Goal: Information Seeking & Learning: Learn about a topic

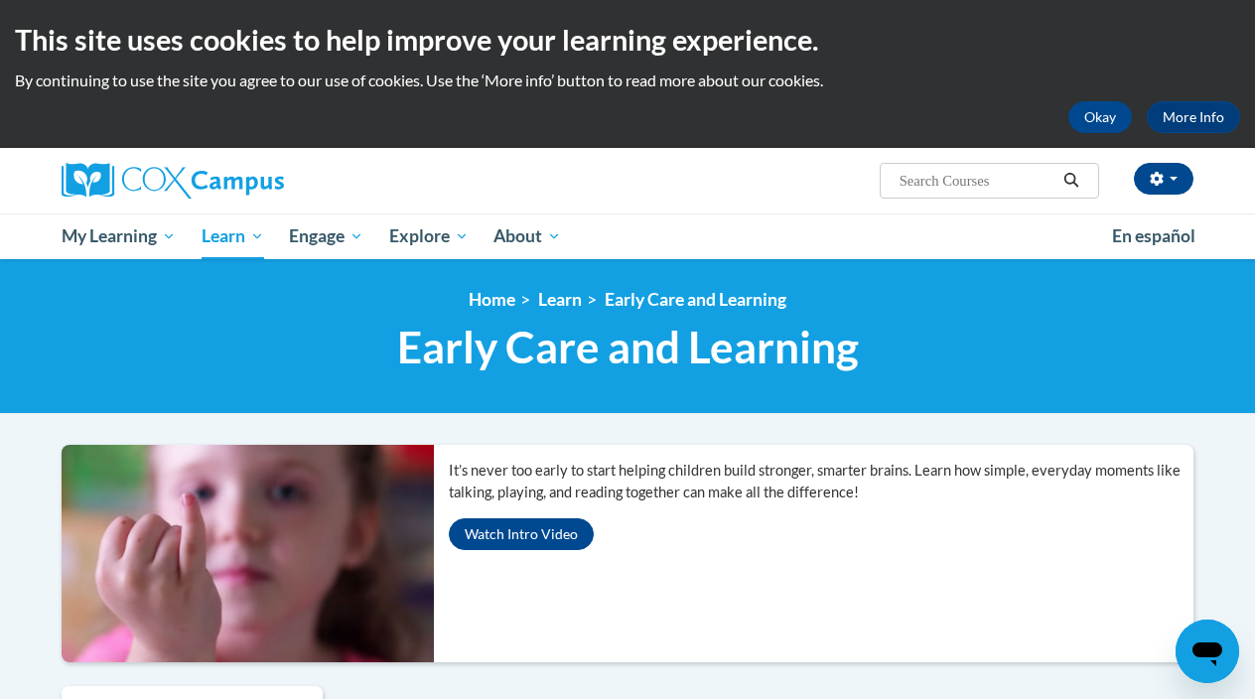
click at [1118, 134] on div "This site uses cookies to help improve your learning experience. By continuing …" at bounding box center [627, 74] width 1255 height 148
click at [1100, 111] on button "Okay" at bounding box center [1101, 117] width 64 height 32
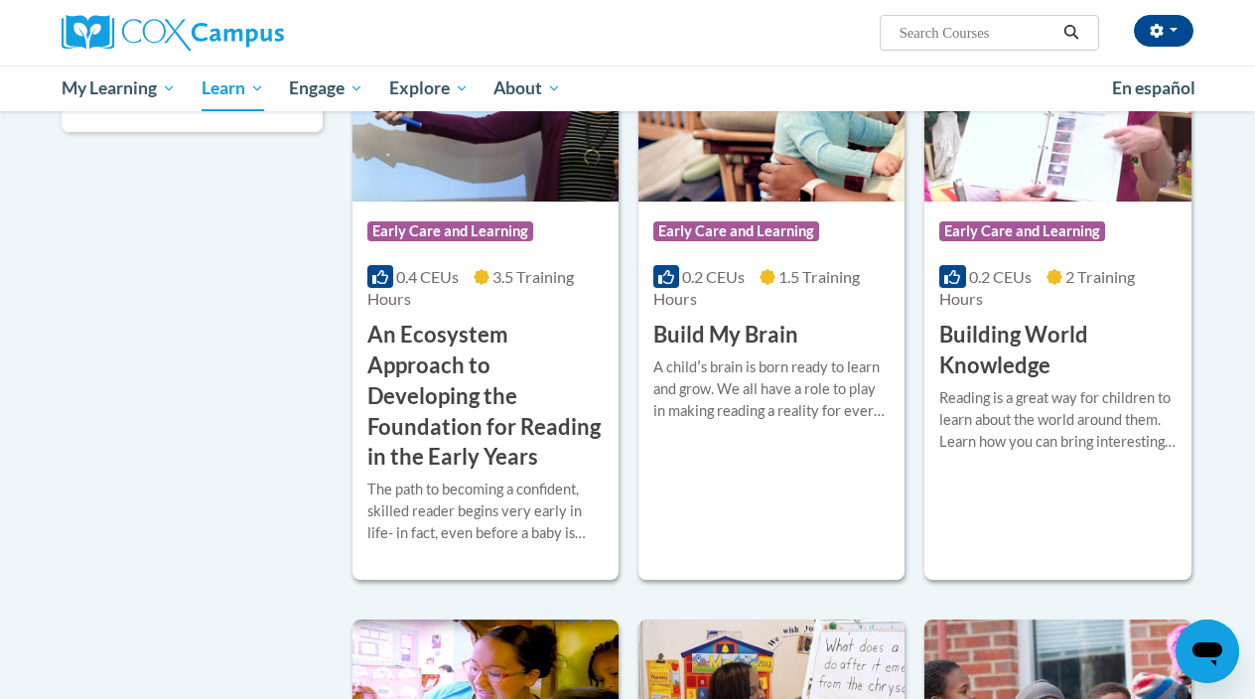
scroll to position [638, 0]
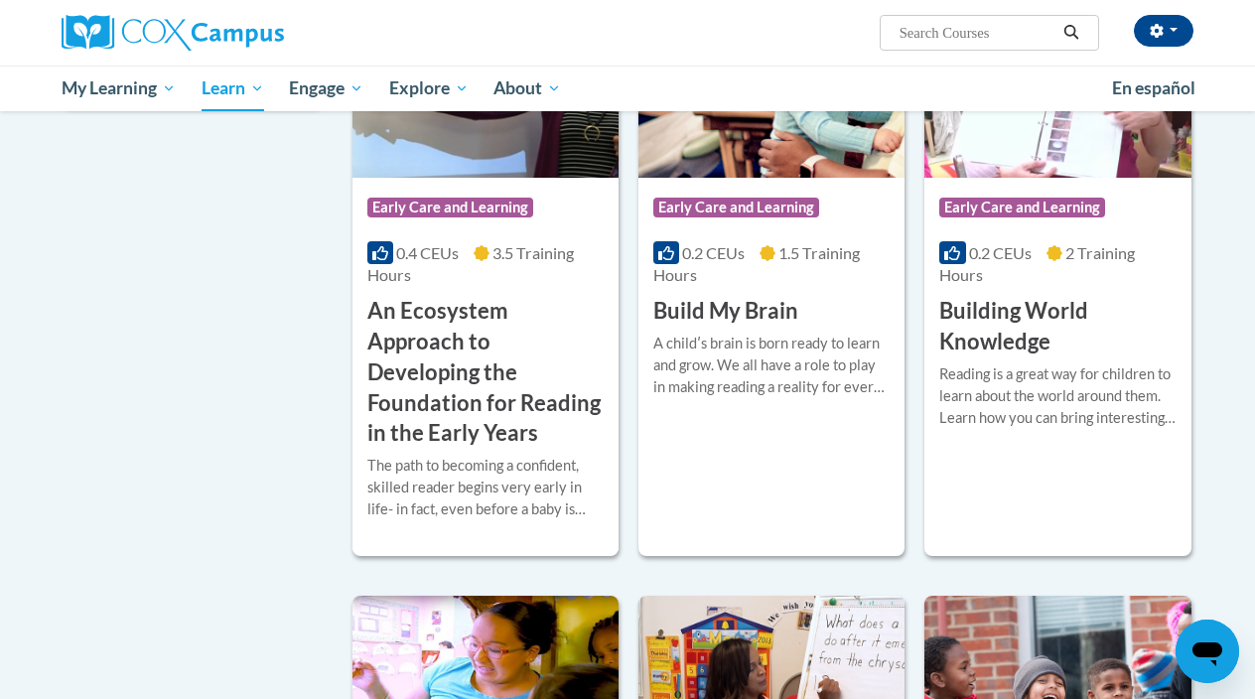
click at [444, 380] on h3 "An Ecosystem Approach to Developing the Foundation for Reading in the Early Yea…" at bounding box center [485, 372] width 236 height 153
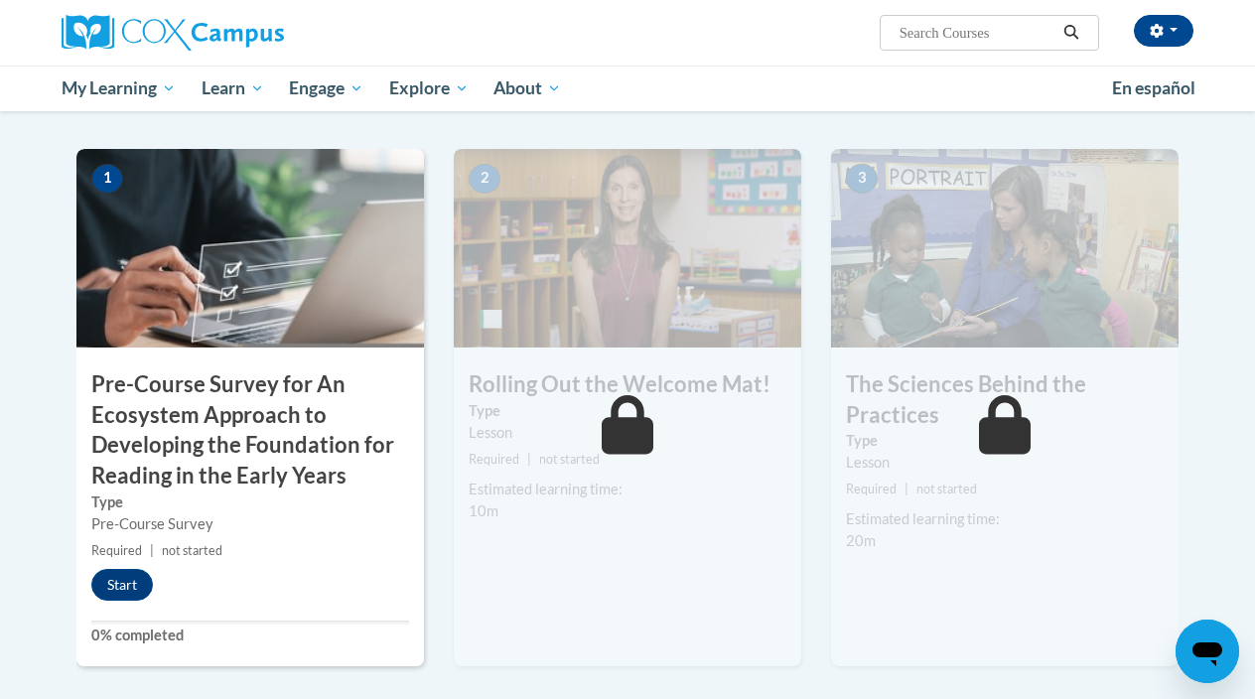
scroll to position [473, 0]
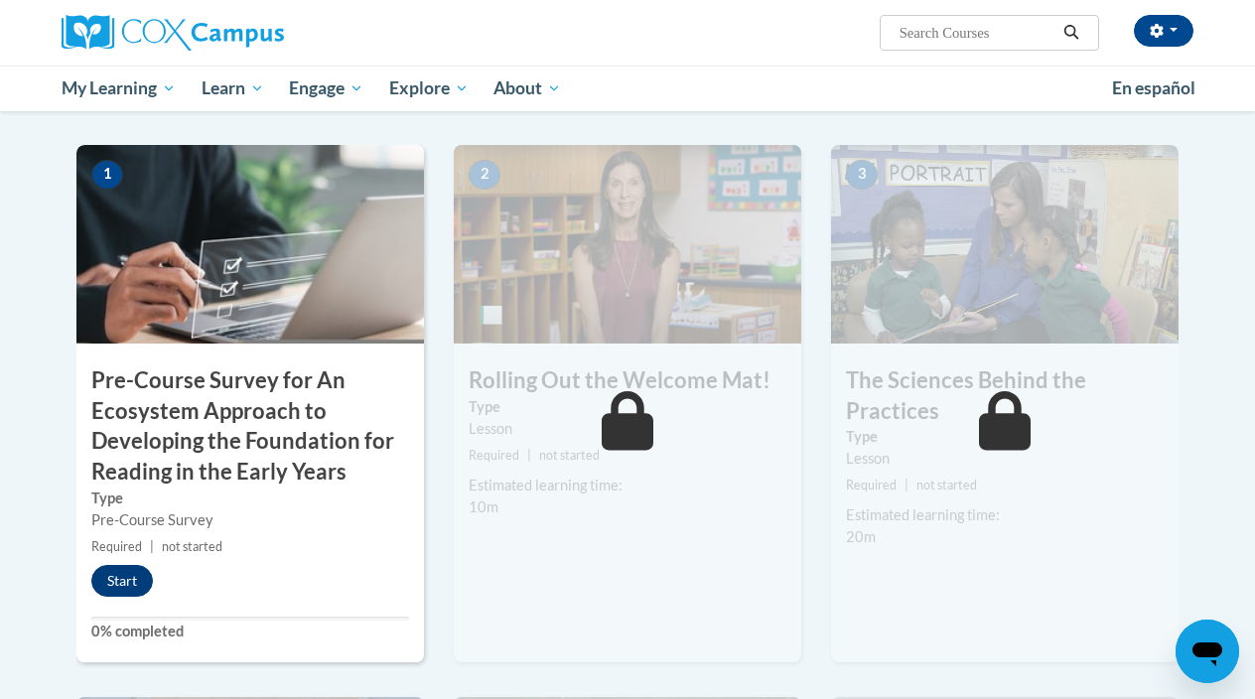
click at [111, 582] on button "Start" at bounding box center [122, 581] width 62 height 32
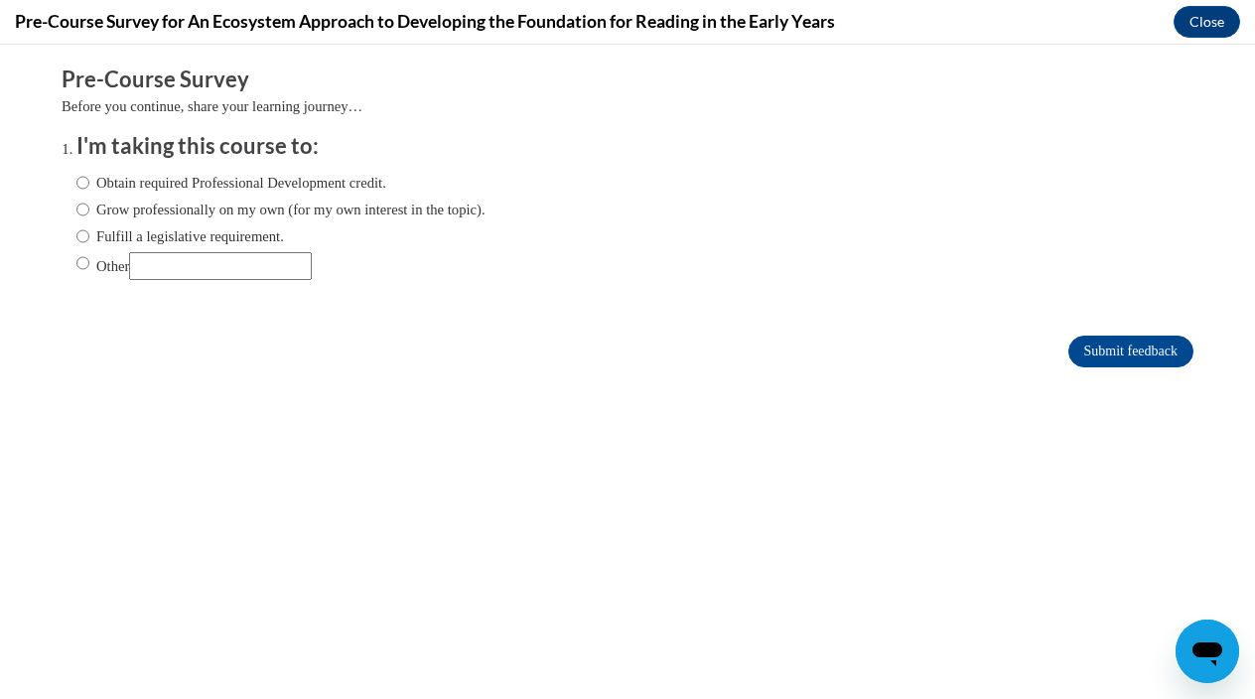
scroll to position [0, 0]
click at [86, 209] on input "Grow professionally on my own (for my own interest in the topic)." at bounding box center [82, 210] width 13 height 22
radio input "true"
click at [1098, 353] on input "Submit feedback" at bounding box center [1131, 352] width 125 height 32
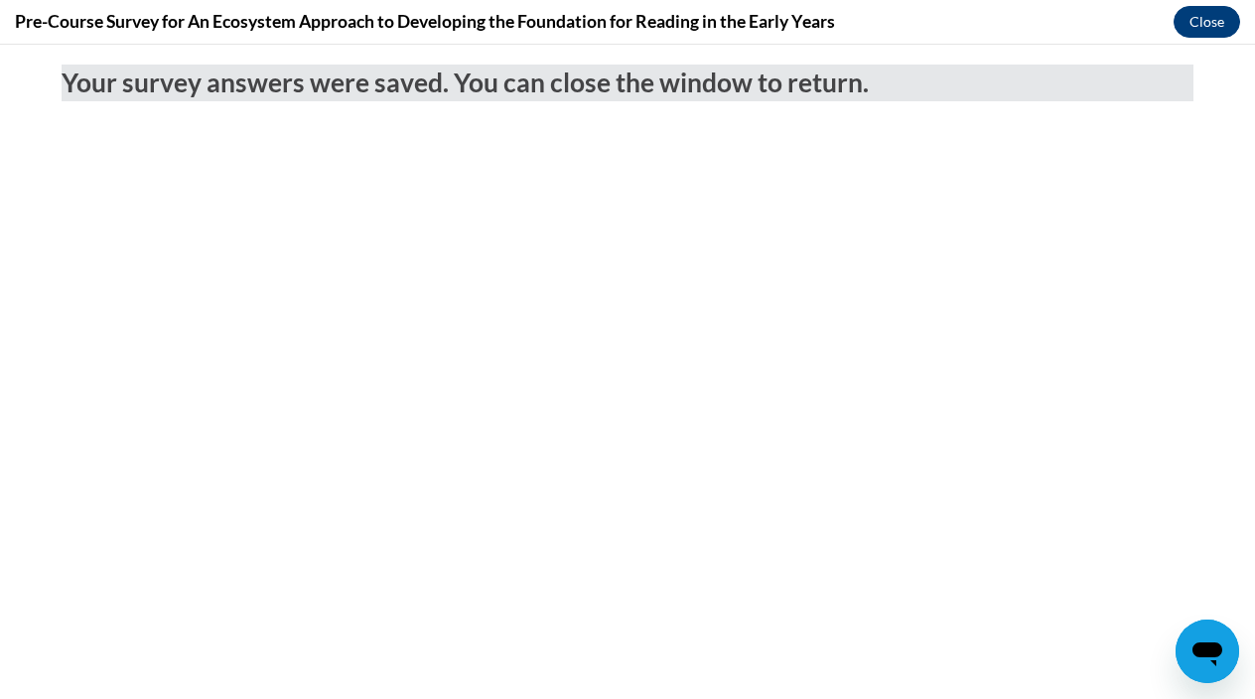
click at [1197, 19] on button "Close" at bounding box center [1207, 22] width 67 height 32
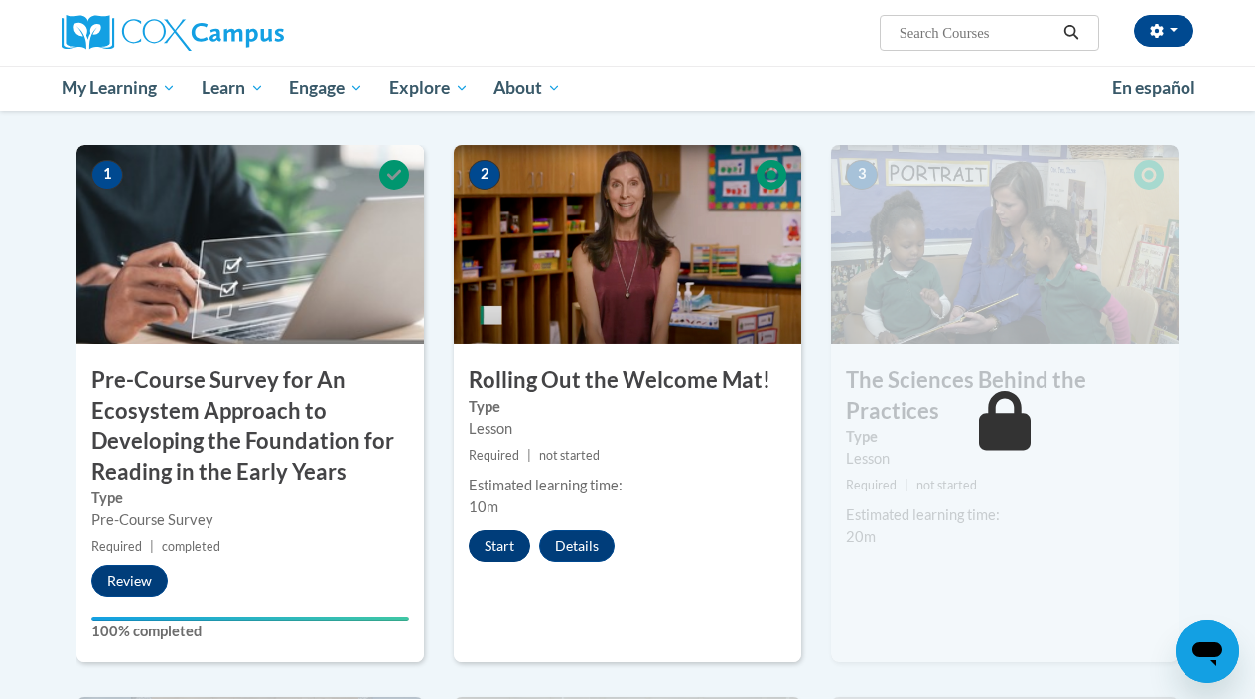
click at [493, 542] on button "Start" at bounding box center [500, 546] width 62 height 32
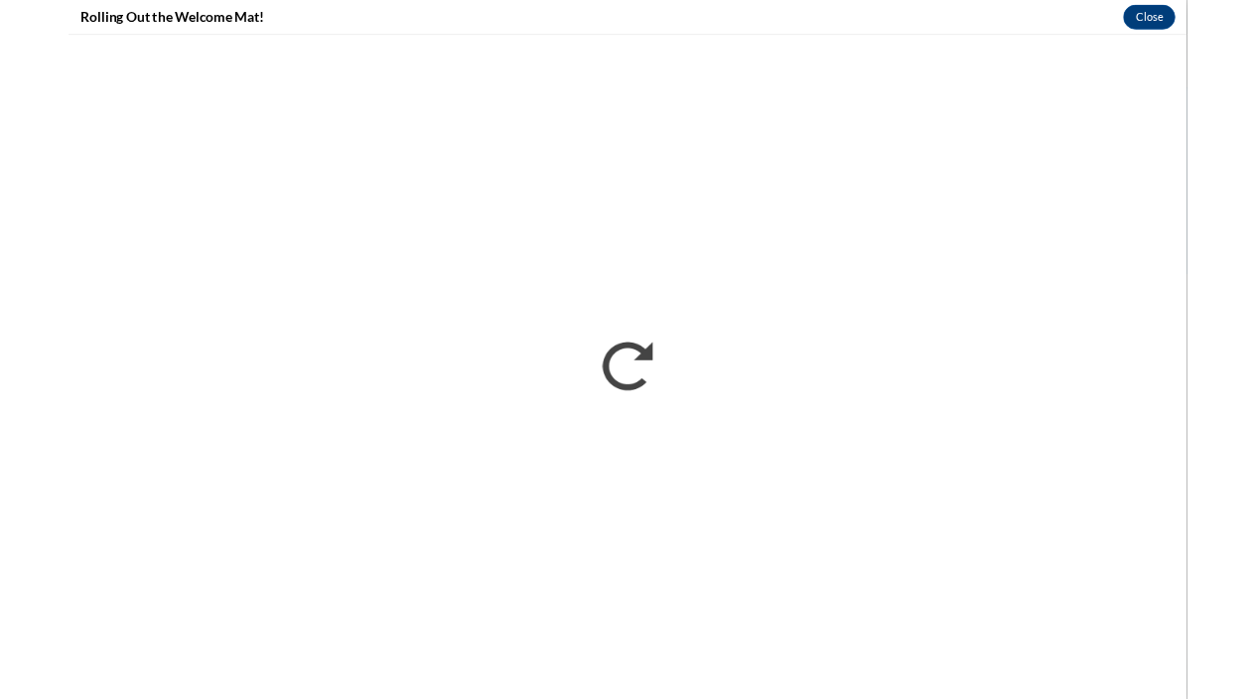
scroll to position [473, 0]
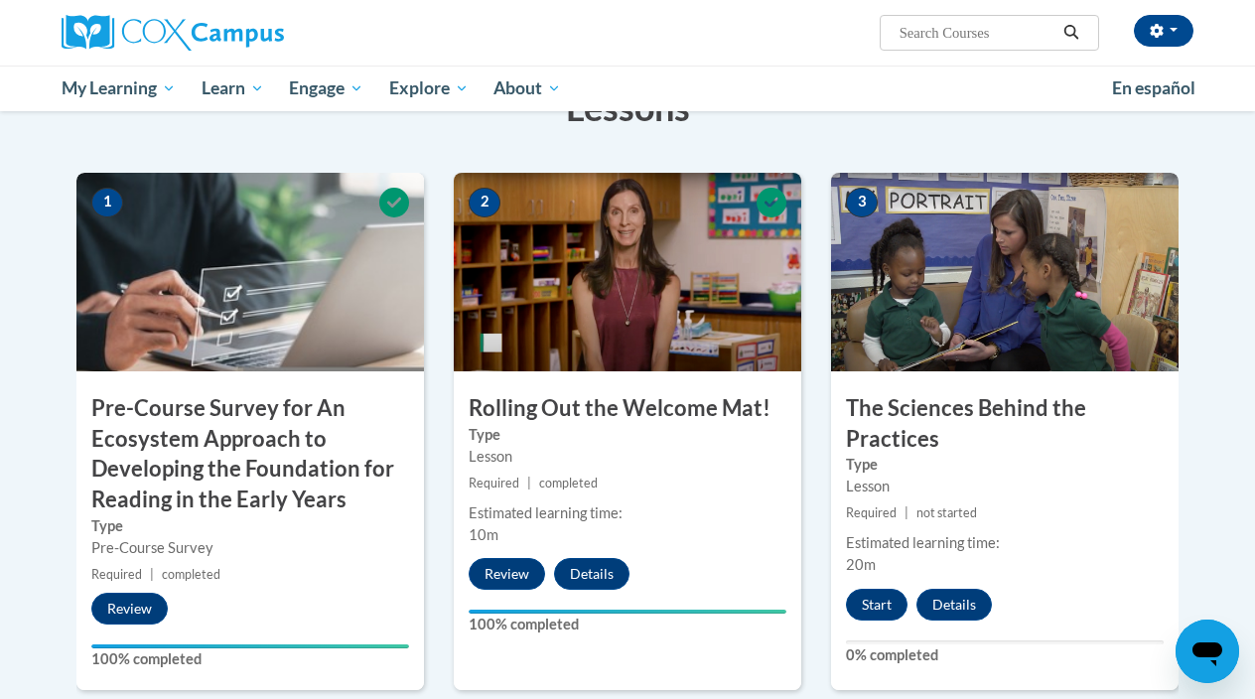
scroll to position [416, 0]
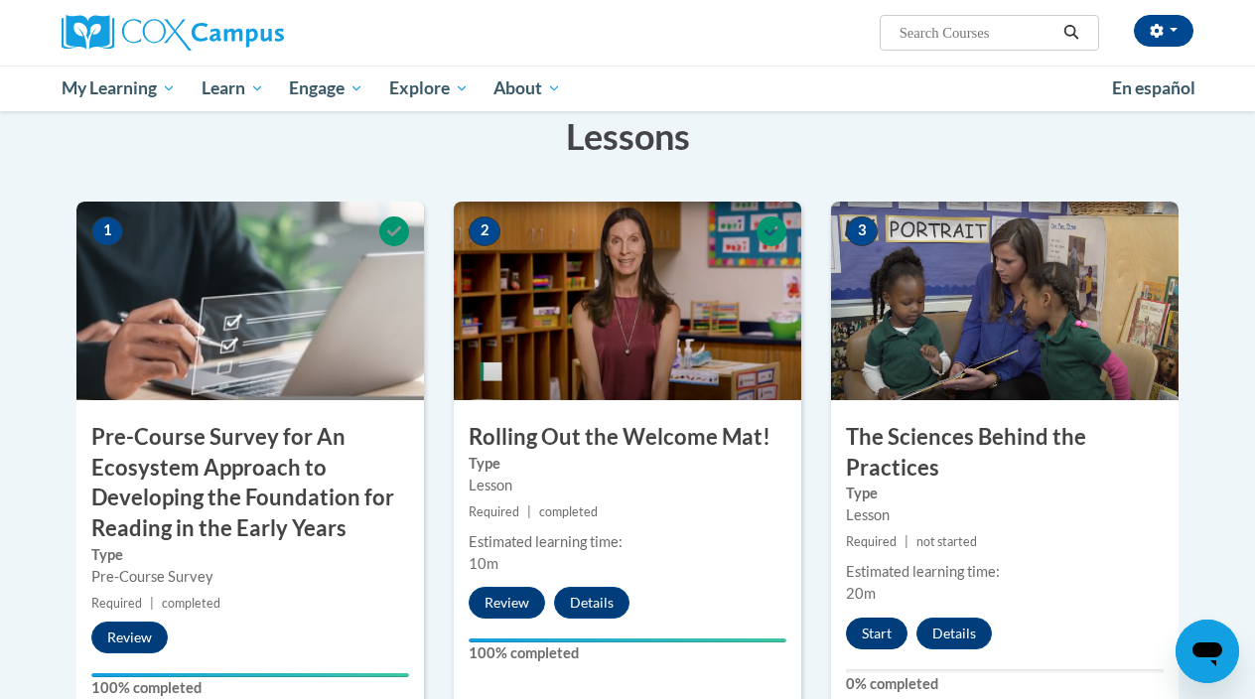
click at [887, 621] on button "Start" at bounding box center [877, 634] width 62 height 32
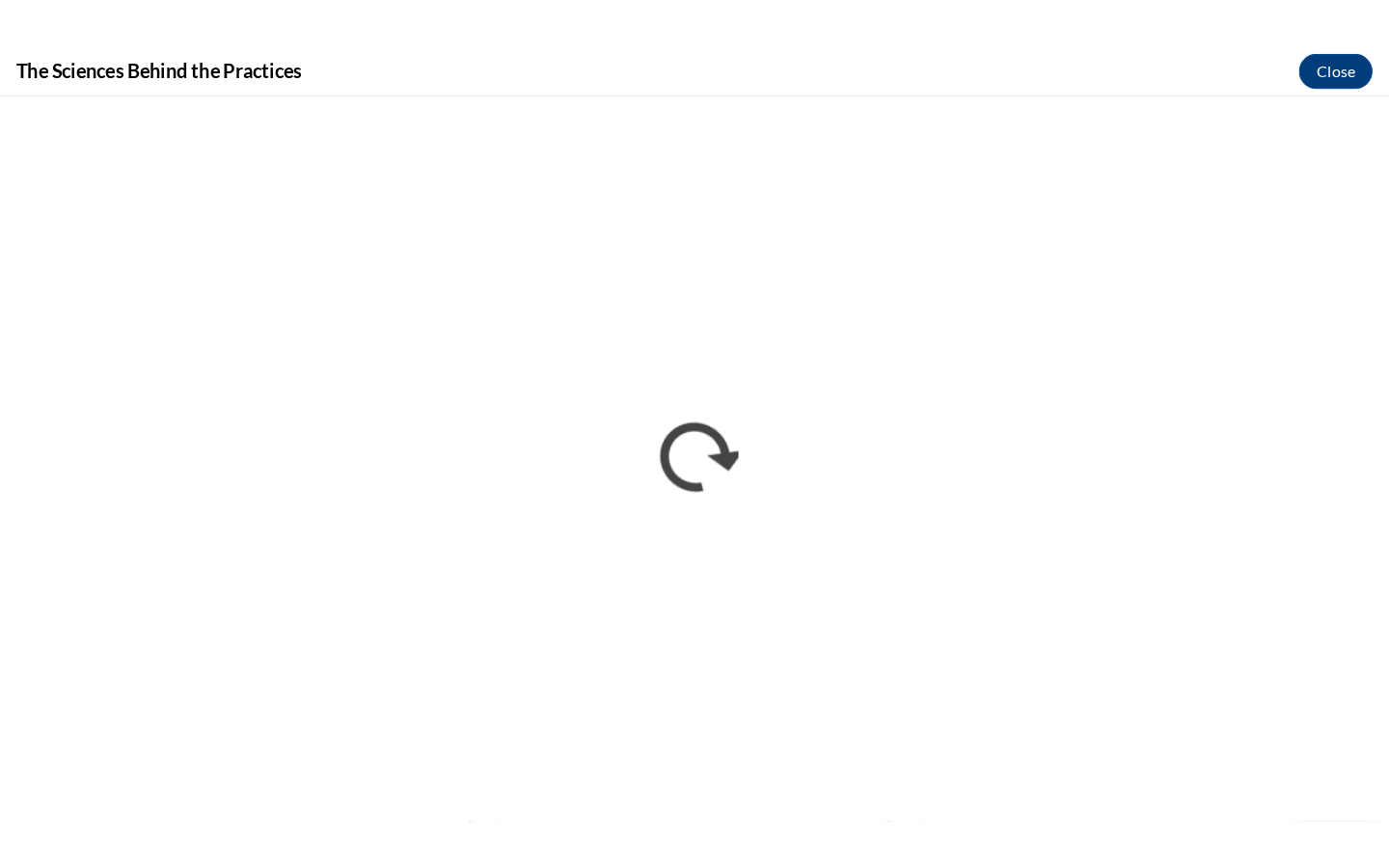
scroll to position [0, 0]
